Goal: Task Accomplishment & Management: Complete application form

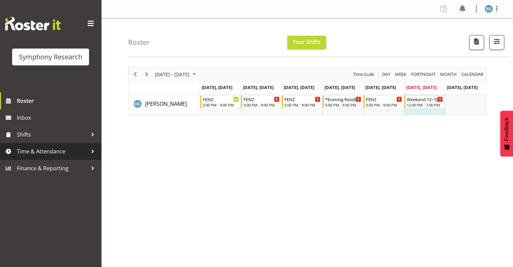
click at [40, 151] on span "Time & Attendance" at bounding box center [52, 151] width 71 height 10
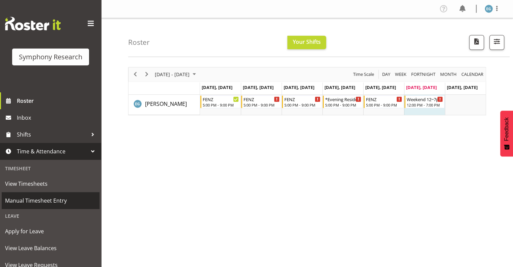
click at [51, 199] on span "Manual Timesheet Entry" at bounding box center [50, 201] width 91 height 10
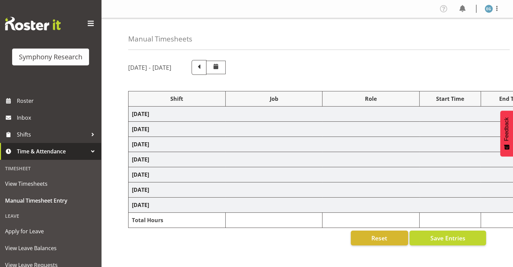
select select "48116"
select select "9636"
select select "297"
select select "48116"
select select "10242"
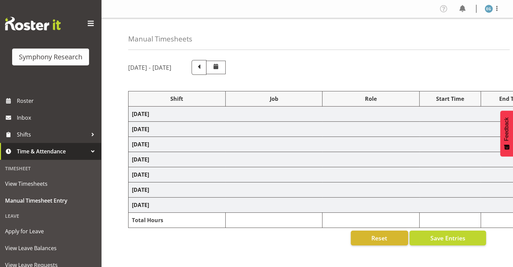
select select "48116"
select select "9636"
select select "48116"
select select "9636"
select select "48116"
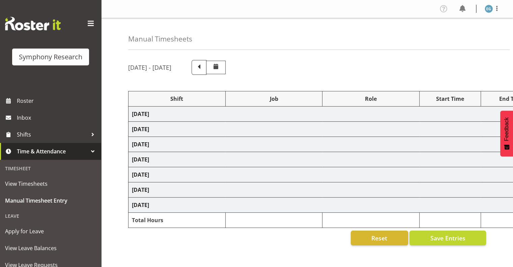
select select "10242"
select select "48116"
select select "9636"
select select "48116"
select select "10239"
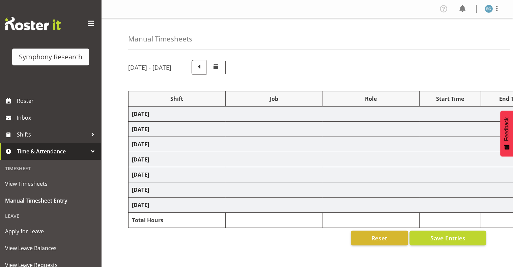
select select "297"
select select "48116"
select select "10239"
select select "48116"
select select "9636"
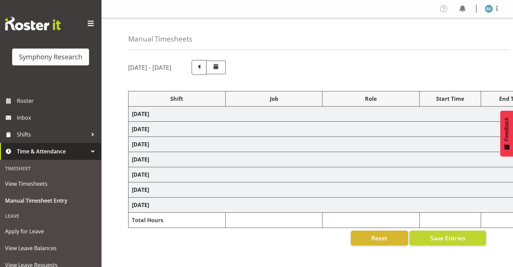
select select "13886"
select select "10239"
select select "48116"
select select "9636"
select select "48116"
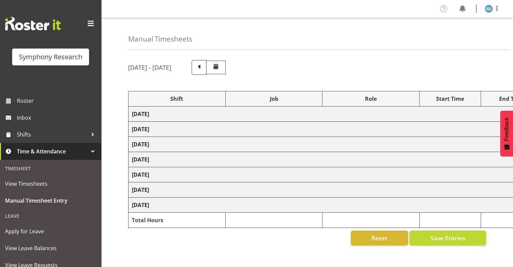
select select "9636"
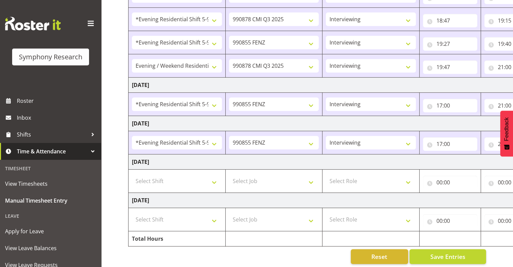
scroll to position [312, 0]
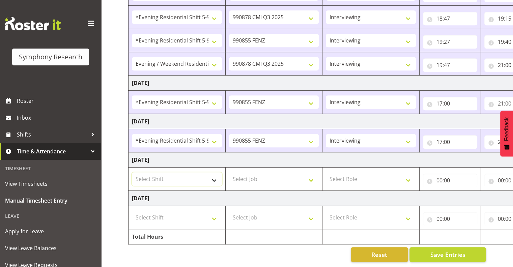
click at [213, 174] on select "Select Shift !!Project Briefing (Job to be assigned) !!Weekend Residential (Ros…" at bounding box center [177, 178] width 90 height 13
click at [214, 174] on select "Select Shift !!Project Briefing (Job to be assigned) !!Weekend Residential (Ros…" at bounding box center [177, 178] width 90 height 13
select select "20767"
click at [132, 172] on select "Select Shift !!Project Briefing (Job to be assigned) !!Weekend Residential (Ros…" at bounding box center [177, 178] width 90 height 13
click at [213, 212] on select "Select Shift !!Project Briefing (Job to be assigned) !!Weekend Residential (Ros…" at bounding box center [177, 217] width 90 height 13
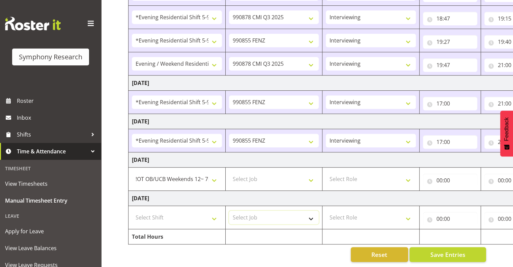
click at [305, 211] on select "Select Job 550060 IF Admin 553492 World Poll Aus Wave 2 Main 2025 553493 World …" at bounding box center [274, 217] width 90 height 13
drag, startPoint x: 192, startPoint y: 176, endPoint x: 195, endPoint y: 180, distance: 4.8
click at [192, 176] on select "!!Project Briefing (Job to be assigned) !!Weekend Residential (Roster IT Shift …" at bounding box center [177, 178] width 90 height 13
click at [275, 175] on select "Select Job 550060 IF Admin 553492 World Poll Aus Wave 2 Main 2025 553493 World …" at bounding box center [274, 178] width 90 height 13
select select "9636"
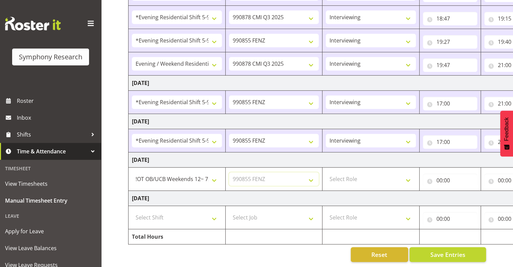
click at [229, 172] on select "Select Job 550060 IF Admin 553492 World Poll Aus Wave 2 Main 2025 553493 World …" at bounding box center [274, 178] width 90 height 13
click at [407, 175] on select "Select Role Interviewing Briefing" at bounding box center [371, 178] width 90 height 13
select select "47"
click at [326, 172] on select "Select Role Interviewing Briefing" at bounding box center [371, 178] width 90 height 13
click at [444, 174] on input "00:00" at bounding box center [450, 180] width 54 height 13
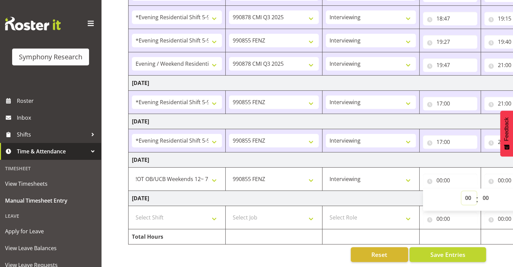
click at [468, 191] on select "00 01 02 03 04 05 06 07 08 09 10 11 12 13 14 15 16 17 18 19 20 21 22 23" at bounding box center [468, 197] width 15 height 13
select select "12"
click at [461, 191] on select "00 01 02 03 04 05 06 07 08 09 10 11 12 13 14 15 16 17 18 19 20 21 22 23" at bounding box center [468, 197] width 15 height 13
type input "12:00"
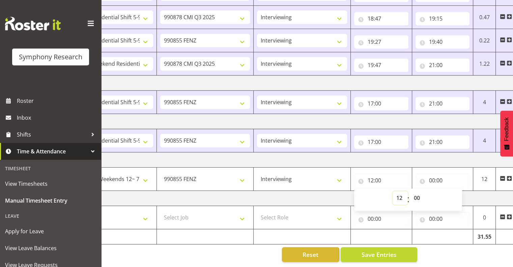
scroll to position [0, 87]
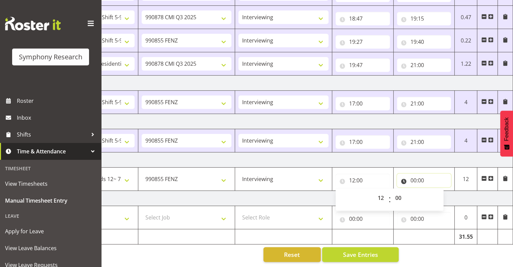
click at [418, 174] on input "00:00" at bounding box center [424, 180] width 54 height 13
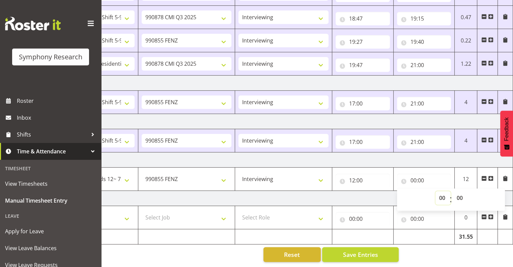
click at [441, 191] on select "00 01 02 03 04 05 06 07 08 09 10 11 12 13 14 15 16 17 18 19 20 21 22 23" at bounding box center [442, 197] width 15 height 13
select select "17"
click at [435, 191] on select "00 01 02 03 04 05 06 07 08 09 10 11 12 13 14 15 16 17 18 19 20 21 22 23" at bounding box center [442, 197] width 15 height 13
type input "17:00"
click at [458, 191] on select "00 01 02 03 04 05 06 07 08 09 10 11 12 13 14 15 16 17 18 19 20 21 22 23 24 25 2…" at bounding box center [460, 197] width 15 height 13
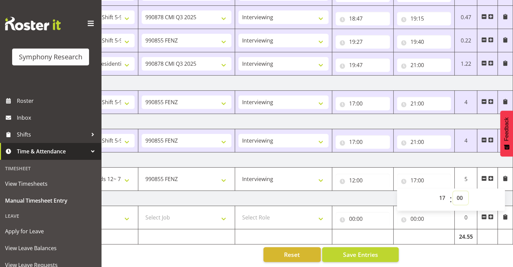
select select "30"
click at [453, 191] on select "00 01 02 03 04 05 06 07 08 09 10 11 12 13 14 15 16 17 18 19 20 21 22 23 24 25 2…" at bounding box center [460, 197] width 15 height 13
type input "17:30"
click at [489, 176] on span at bounding box center [490, 178] width 5 height 5
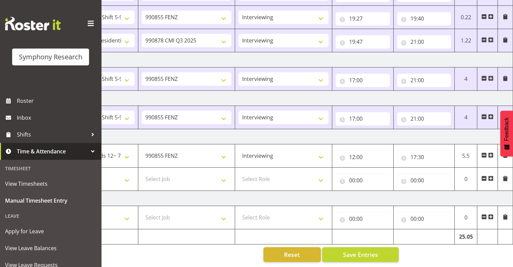
scroll to position [0, 0]
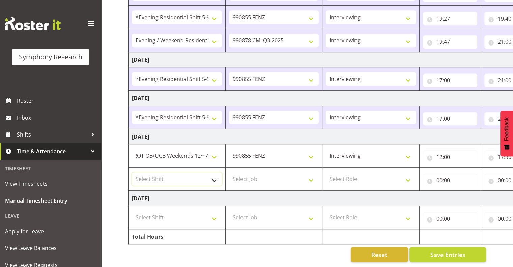
click at [213, 173] on select "Select Shift !!Project Briefing (Job to be assigned) !!Weekend Residential (Ros…" at bounding box center [177, 178] width 90 height 13
select select "20767"
click at [132, 172] on select "Select Shift !!Project Briefing (Job to be assigned) !!Weekend Residential (Ros…" at bounding box center [177, 178] width 90 height 13
click at [310, 175] on select "Select Job 550060 IF Admin 553492 World Poll Aus Wave 2 Main 2025 553493 World …" at bounding box center [274, 178] width 90 height 13
select select "9636"
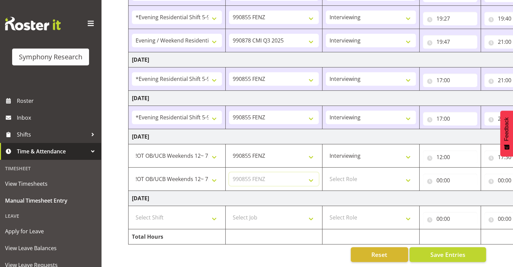
click at [229, 172] on select "Select Job 550060 IF Admin 553492 World Poll Aus Wave 2 Main 2025 553493 World …" at bounding box center [274, 178] width 90 height 13
click at [407, 174] on select "Select Role Interviewing Briefing" at bounding box center [371, 178] width 90 height 13
select select "47"
click at [326, 172] on select "Select Role Interviewing Briefing" at bounding box center [371, 178] width 90 height 13
click at [407, 174] on select "Interviewing Briefing" at bounding box center [371, 178] width 90 height 13
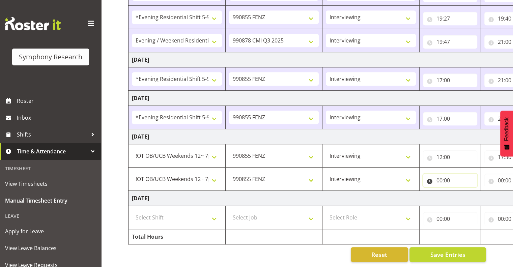
click at [445, 176] on input "00:00" at bounding box center [450, 180] width 54 height 13
click at [468, 191] on select "00 01 02 03 04 05 06 07 08 09 10 11 12 13 14 15 16 17 18 19 20 21 22 23" at bounding box center [468, 197] width 15 height 13
select select "18"
click at [461, 191] on select "00 01 02 03 04 05 06 07 08 09 10 11 12 13 14 15 16 17 18 19 20 21 22 23" at bounding box center [468, 197] width 15 height 13
type input "18:00"
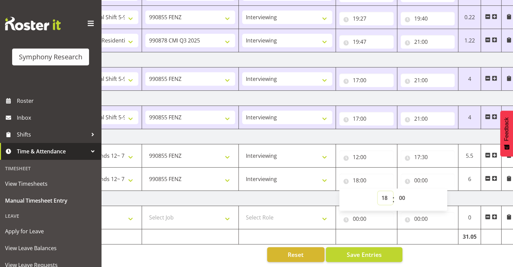
scroll to position [0, 87]
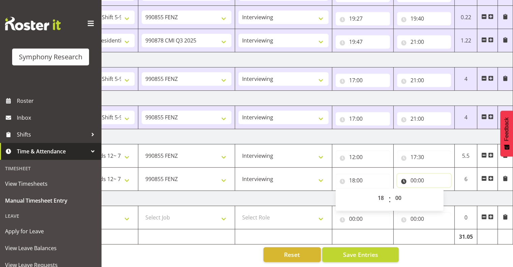
click at [420, 174] on input "00:00" at bounding box center [424, 180] width 54 height 13
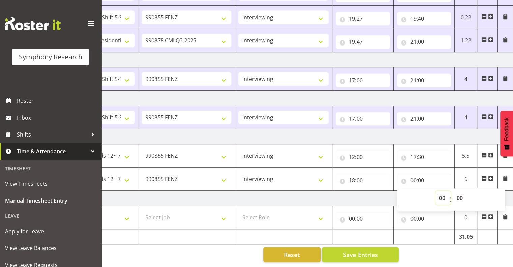
click at [442, 193] on select "00 01 02 03 04 05 06 07 08 09 10 11 12 13 14 15 16 17 18 19 20 21 22 23" at bounding box center [442, 197] width 15 height 13
select select "19"
click at [435, 191] on select "00 01 02 03 04 05 06 07 08 09 10 11 12 13 14 15 16 17 18 19 20 21 22 23" at bounding box center [442, 197] width 15 height 13
type input "19:00"
click at [378, 248] on button "Save Entries" at bounding box center [360, 254] width 77 height 15
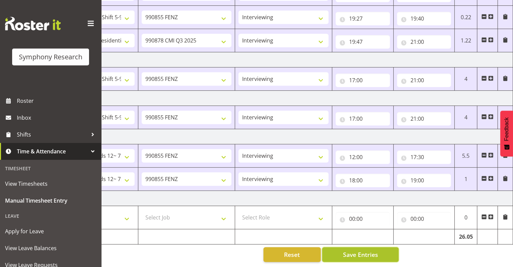
click at [368, 251] on span "Save Entries" at bounding box center [360, 254] width 35 height 9
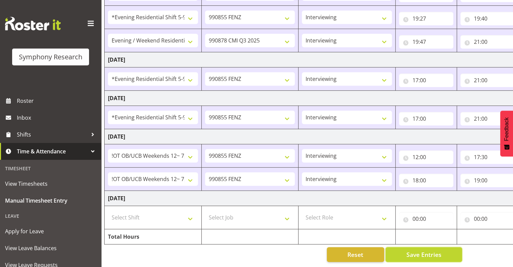
scroll to position [0, 0]
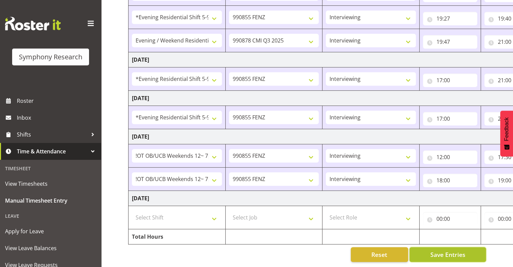
click at [442, 250] on span "Save Entries" at bounding box center [447, 254] width 35 height 9
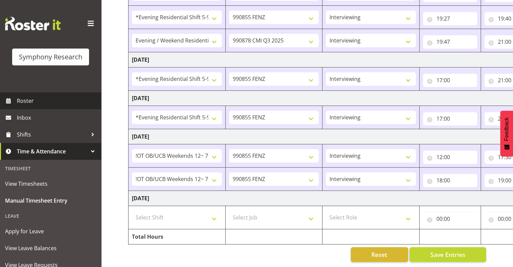
click at [30, 102] on span "Roster" at bounding box center [57, 101] width 81 height 10
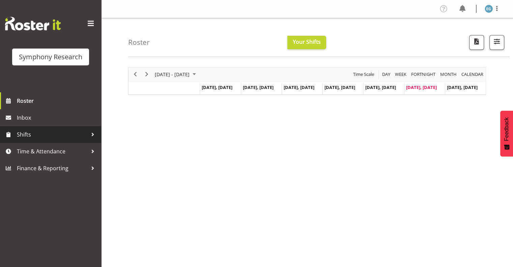
click at [31, 135] on span "Shifts" at bounding box center [52, 134] width 71 height 10
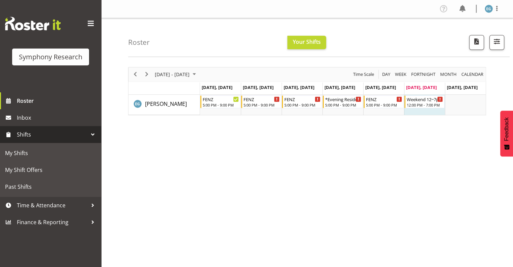
click at [31, 135] on span "Shifts" at bounding box center [52, 134] width 71 height 10
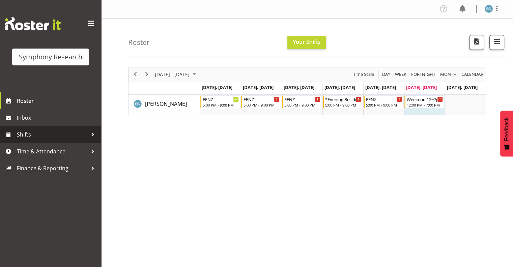
click at [31, 136] on span "Shifts" at bounding box center [52, 134] width 71 height 10
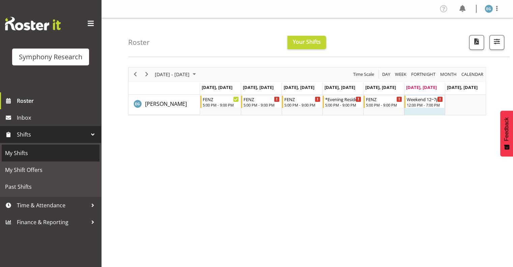
click at [38, 151] on span "My Shifts" at bounding box center [50, 153] width 91 height 10
